Goal: Communication & Community: Share content

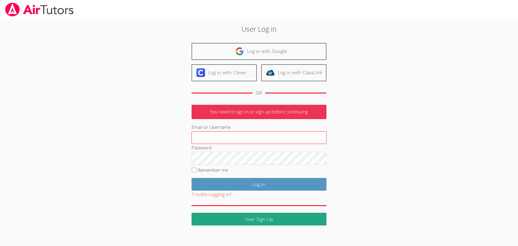
click at [227, 137] on input "Email or Username" at bounding box center [259, 137] width 135 height 13
click at [293, 73] on link "Log in with ClassLink" at bounding box center [293, 72] width 65 height 17
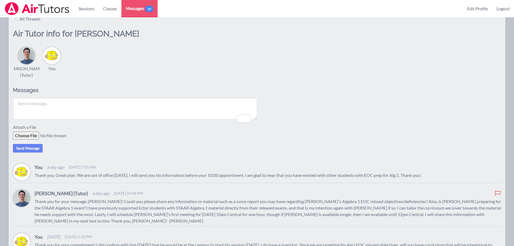
scroll to position [54, 0]
click at [39, 112] on textarea "To enrich screen reader interactions, please activate Accessibility in Grammarl…" at bounding box center [135, 108] width 244 height 22
click at [29, 139] on div "Attach a File" at bounding box center [257, 131] width 488 height 16
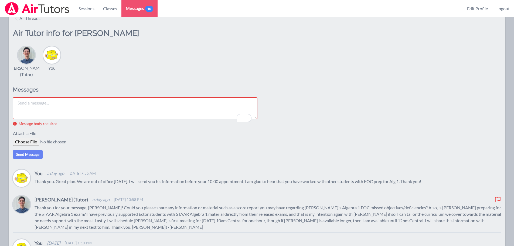
click at [32, 113] on textarea "To enrich screen reader interactions, please activate Accessibility in Grammarl…" at bounding box center [135, 108] width 244 height 22
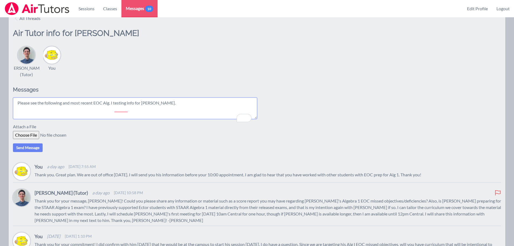
type textarea "Please see the following and most recent EOC Alg. I testing info for [PERSON_NA…"
click at [28, 139] on input "file" at bounding box center [54, 135] width 83 height 8
type input "C:\fakepath\HtmlConvert (27).pdf"
click at [53, 118] on textarea "Please see the following and most recent EOC Alg. I testing info for [PERSON_NA…" at bounding box center [135, 108] width 244 height 22
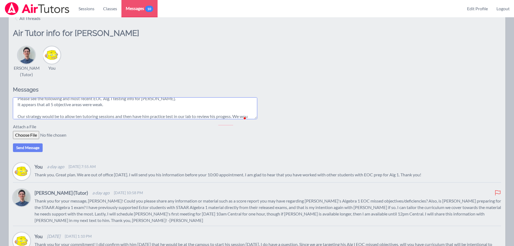
scroll to position [10, 0]
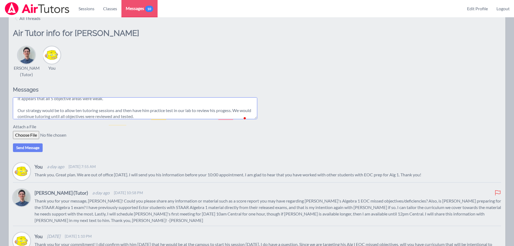
click at [156, 119] on textarea "Please see the following and most recent EOC Alg. I testing info for [PERSON_NA…" at bounding box center [135, 108] width 244 height 22
click at [178, 119] on textarea "Please see the following and most recent EOC Alg. I testing info for [PERSON_NA…" at bounding box center [135, 108] width 244 height 22
click at [236, 119] on textarea "Please see the following and most recent EOC Alg. I testing info for [PERSON_NA…" at bounding box center [135, 108] width 244 height 22
click at [35, 119] on textarea "Please see the following and most recent EOC Alg. I testing info for [PERSON_NA…" at bounding box center [135, 108] width 244 height 22
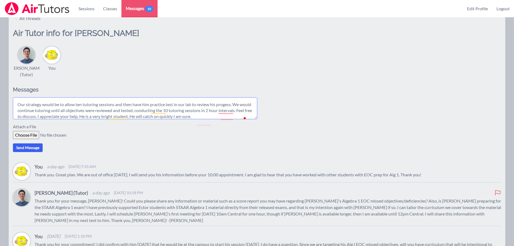
type textarea "Please see the following and most recent EOC Alg. I testing info for [PERSON_NA…"
click at [33, 152] on button "Send Message" at bounding box center [28, 147] width 30 height 9
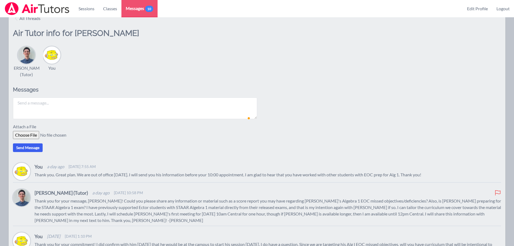
scroll to position [0, 0]
